Goal: Task Accomplishment & Management: Use online tool/utility

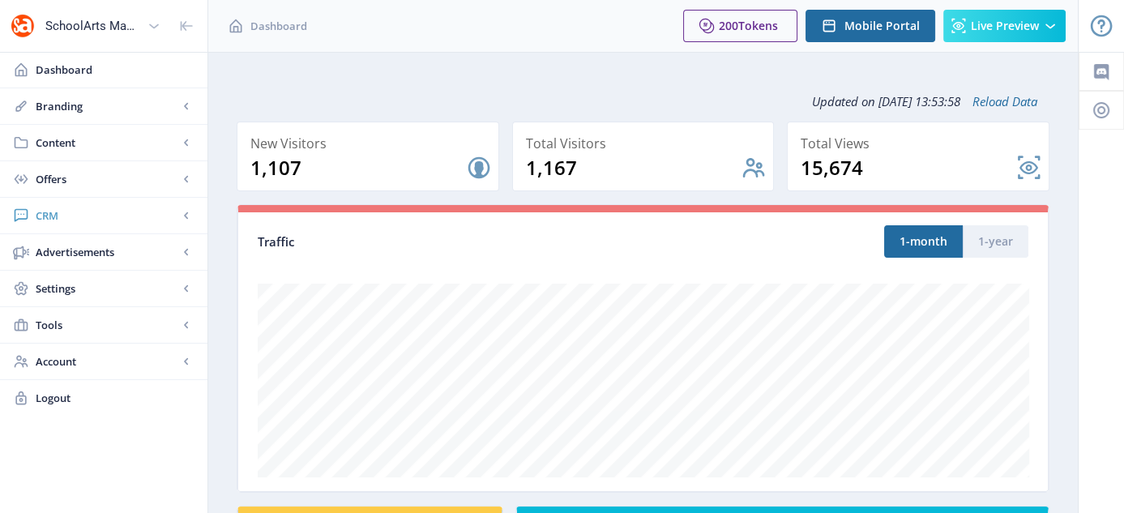
click at [49, 215] on span "CRM" at bounding box center [107, 216] width 143 height 16
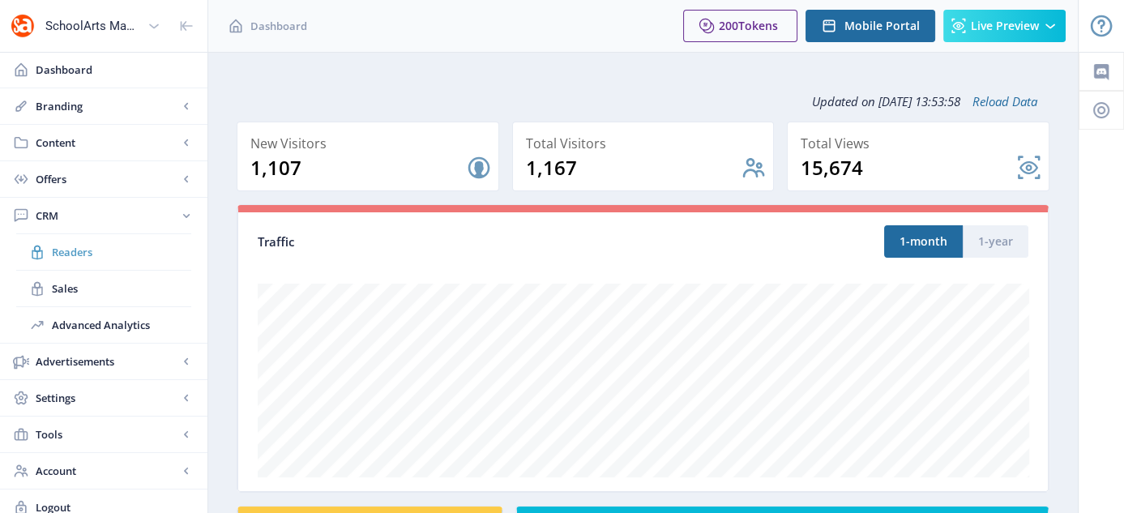
click at [88, 253] on span "Readers" at bounding box center [121, 252] width 139 height 16
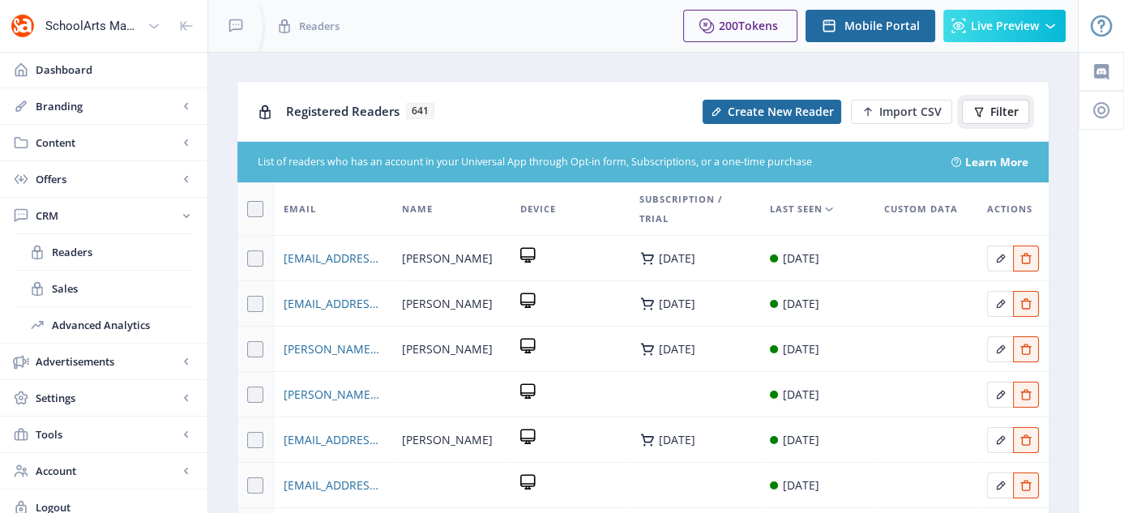
click at [1001, 112] on span "Filter" at bounding box center [1005, 111] width 28 height 13
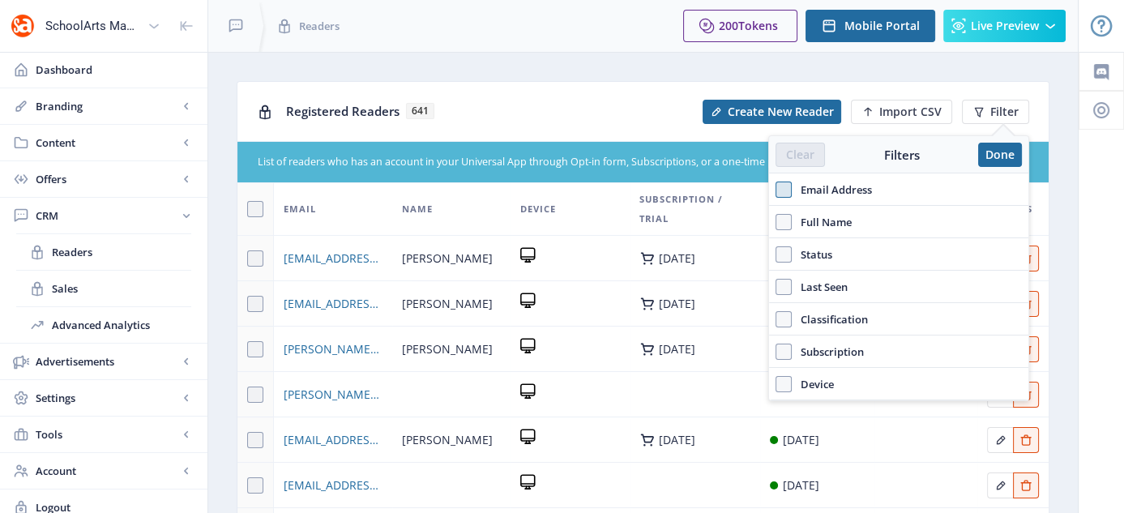
click at [788, 190] on span at bounding box center [784, 190] width 16 height 16
click at [777, 190] on input "Email Address" at bounding box center [776, 189] width 1 height 1
checkbox input "true"
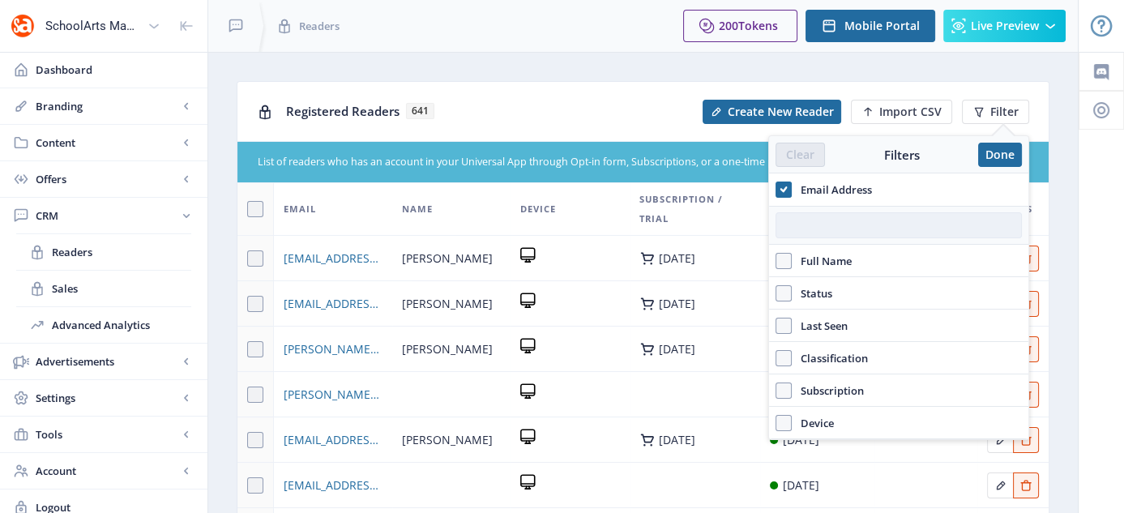
click at [810, 218] on input "text" at bounding box center [899, 225] width 246 height 26
paste input "[EMAIL_ADDRESS][DOMAIN_NAME]"
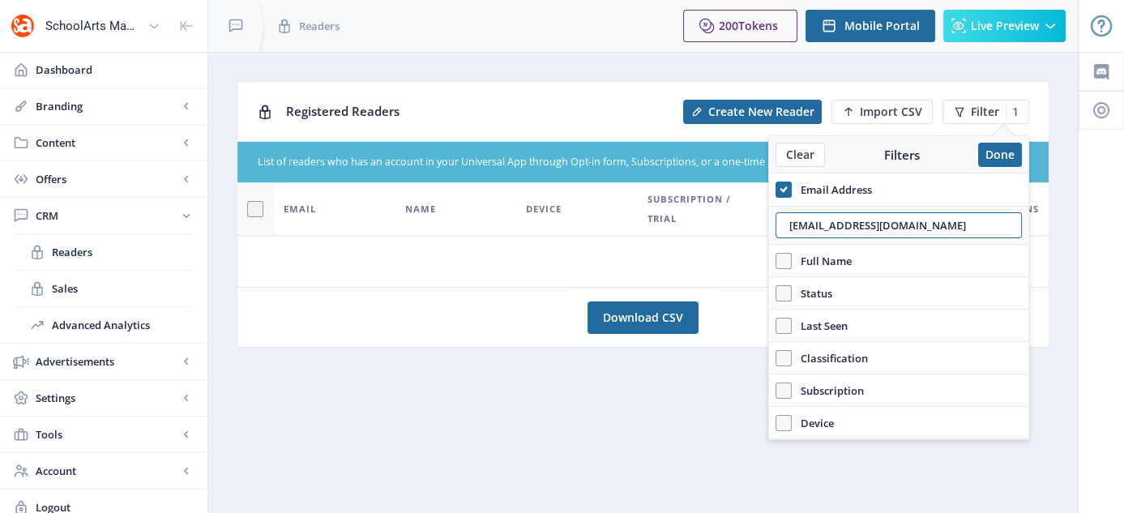
drag, startPoint x: 982, startPoint y: 228, endPoint x: 766, endPoint y: 246, distance: 216.4
click at [766, 246] on nb-layout "SchoolArts Magazine Dashboard Branding App Appearance Brand Brief Pages SEO Web…" at bounding box center [562, 262] width 1124 height 525
click at [983, 95] on div "Registered Readers Create New Reader Import CSV Filter 1" at bounding box center [643, 111] width 811 height 59
drag, startPoint x: 948, startPoint y: 218, endPoint x: 788, endPoint y: 231, distance: 161.0
click at [788, 231] on input "[EMAIL_ADDRESS][DOMAIN_NAME]" at bounding box center [899, 225] width 246 height 26
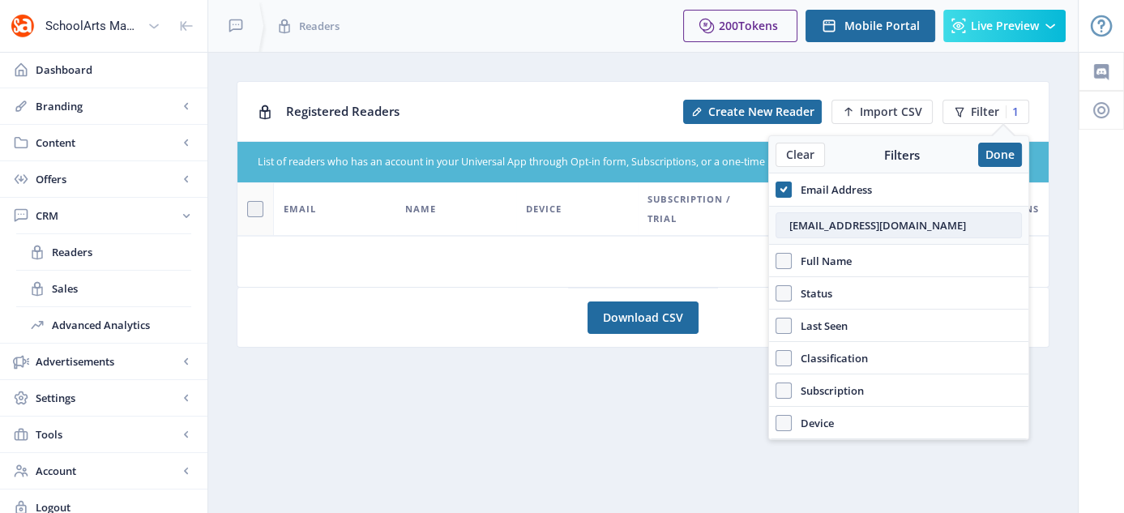
type input "[EMAIL_ADDRESS][DOMAIN_NAME]"
click at [995, 156] on button "Done" at bounding box center [1000, 155] width 44 height 24
